Goal: Task Accomplishment & Management: Manage account settings

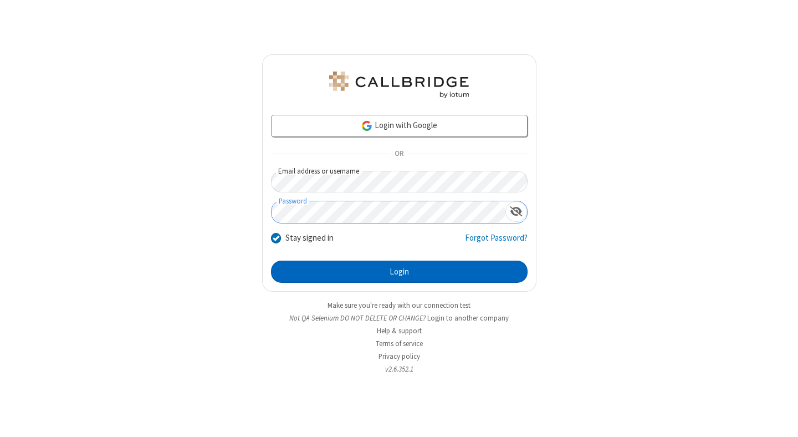
click at [399, 272] on button "Login" at bounding box center [399, 271] width 257 height 22
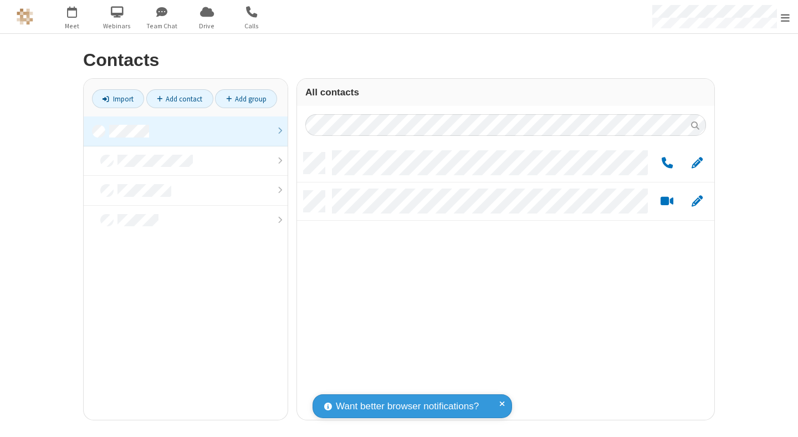
scroll to position [267, 409]
click at [186, 131] on link at bounding box center [186, 131] width 204 height 30
click at [697, 162] on span "Edit" at bounding box center [697, 163] width 11 height 14
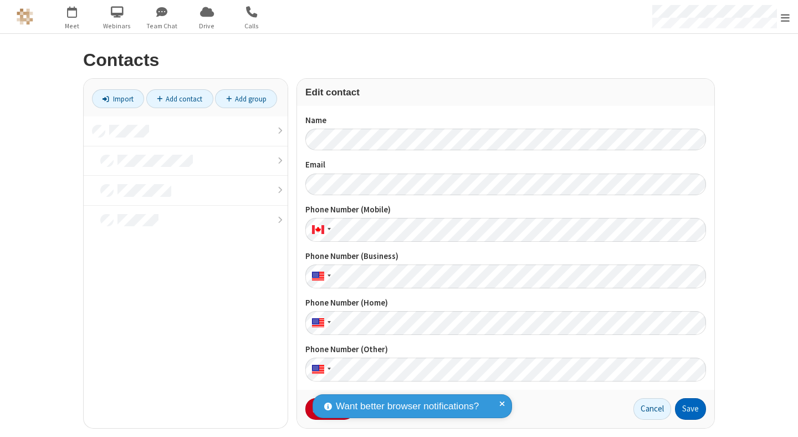
click at [686, 409] on button "Save" at bounding box center [690, 409] width 31 height 22
